Goal: Book appointment/travel/reservation

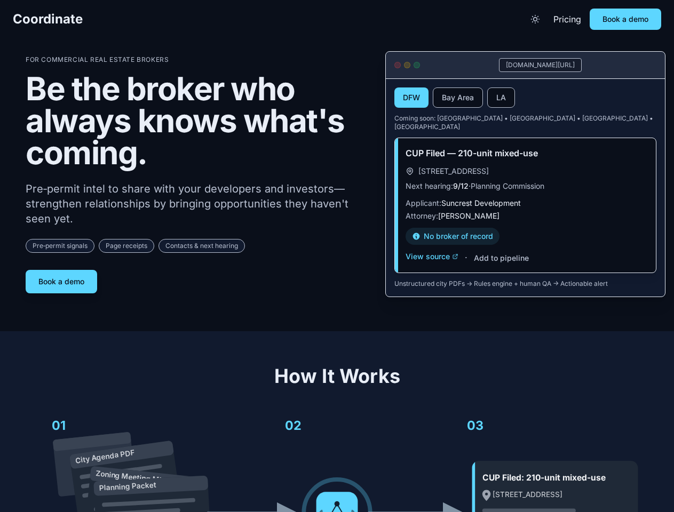
click at [337, 256] on div "For Commercial Real Estate Brokers Be the broker who always knows what's coming…" at bounding box center [197, 174] width 342 height 238
click at [47, 19] on span "Coordinate" at bounding box center [48, 19] width 70 height 17
click at [535, 19] on icon "Toggle theme" at bounding box center [535, 19] width 11 height 11
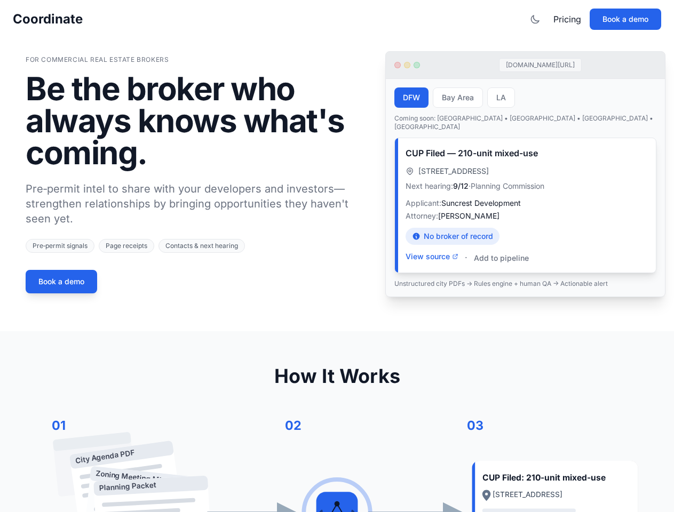
click at [625, 19] on button "Book a demo" at bounding box center [624, 19] width 71 height 21
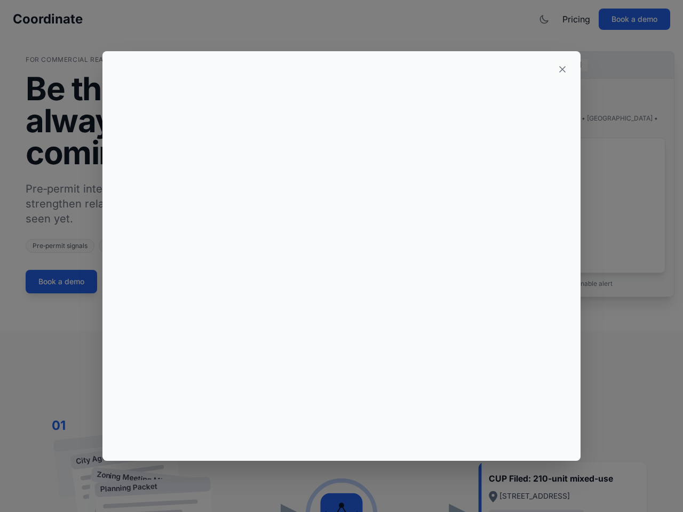
click at [61, 277] on div at bounding box center [341, 256] width 683 height 512
click at [411, 98] on button "DFW" at bounding box center [416, 97] width 34 height 20
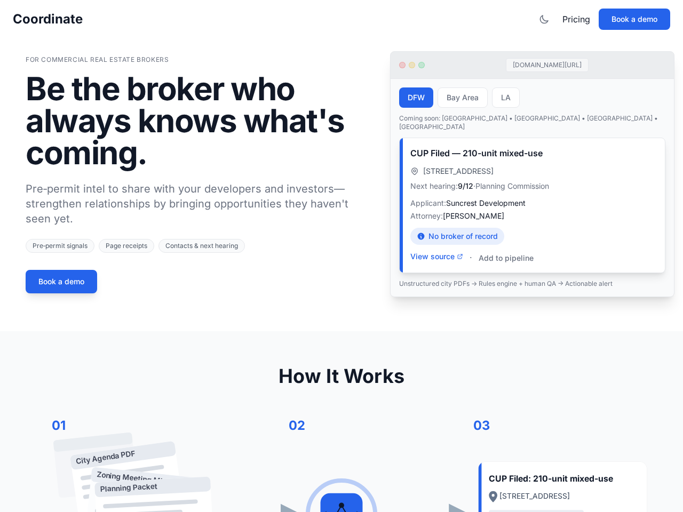
click at [458, 98] on button "Bay Area" at bounding box center [462, 97] width 50 height 20
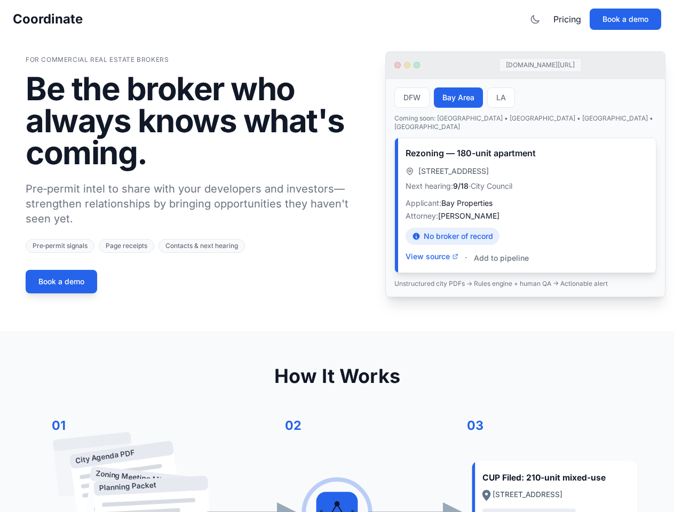
click at [501, 98] on button "LA" at bounding box center [501, 97] width 28 height 20
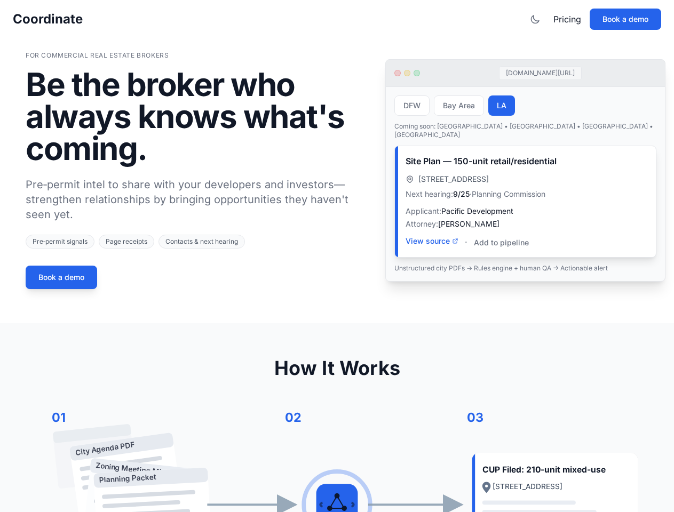
click at [432, 249] on div "Site Plan — 150-unit retail/residential [STREET_ADDRESS] Next hearing: 9/25 · P…" at bounding box center [525, 201] width 261 height 111
click at [500, 250] on div "Site Plan — 150-unit retail/residential [STREET_ADDRESS] Next hearing: 9/25 · P…" at bounding box center [525, 201] width 261 height 111
